Goal: Navigation & Orientation: Go to known website

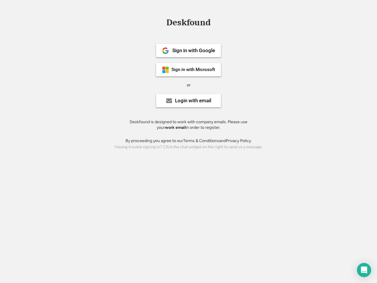
click at [188, 84] on div "or" at bounding box center [189, 85] width 4 height 6
click at [188, 24] on div "Deskfound" at bounding box center [188, 22] width 50 height 9
click at [161, 22] on div "Deskfound" at bounding box center [188, 23] width 377 height 11
click at [188, 24] on div "Deskfound" at bounding box center [188, 22] width 50 height 9
click at [188, 85] on div "or" at bounding box center [189, 85] width 4 height 6
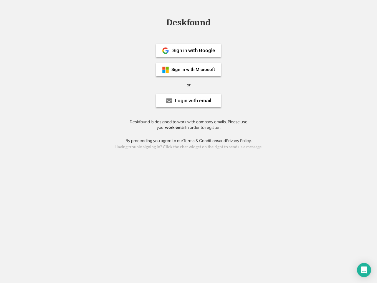
click at [188, 50] on div "Sign in with Google" at bounding box center [193, 50] width 43 height 5
click at [193, 50] on div "Sign in with Google" at bounding box center [193, 50] width 43 height 5
click at [165, 51] on img at bounding box center [165, 50] width 7 height 7
click at [188, 69] on div "Sign in with Microsoft" at bounding box center [193, 69] width 44 height 4
click at [193, 69] on div "Sign in with Microsoft" at bounding box center [193, 69] width 44 height 4
